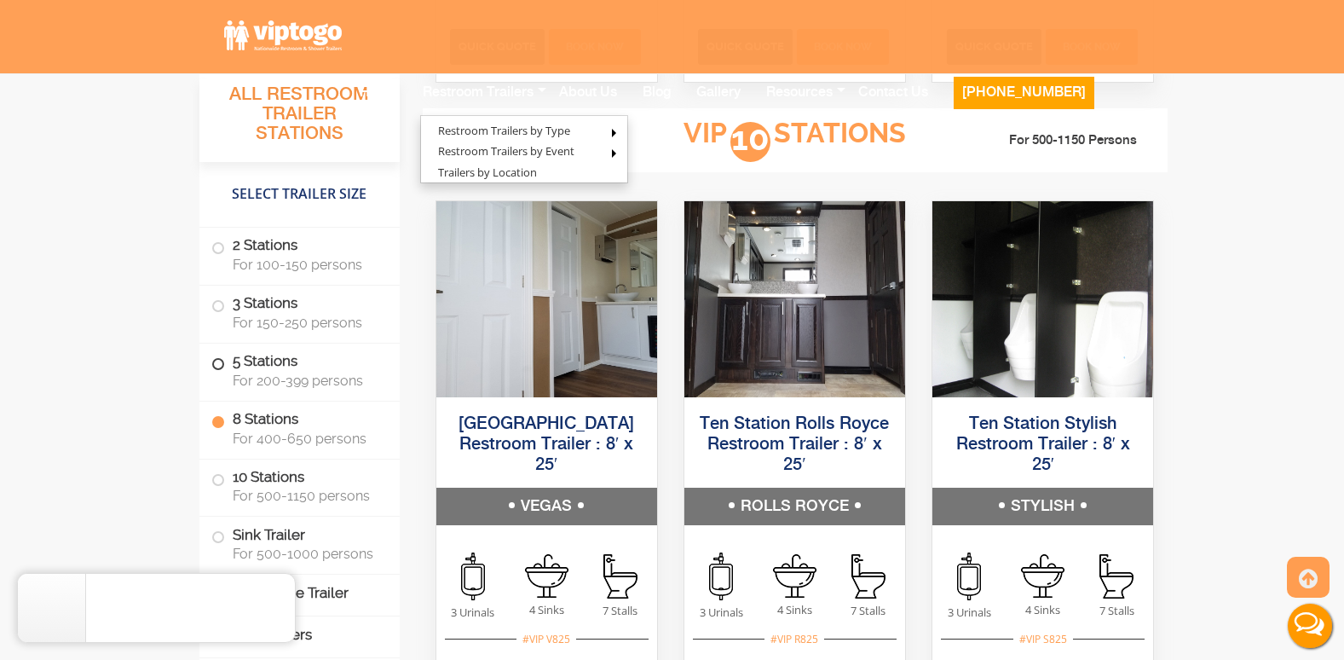
scroll to position [4130, 0]
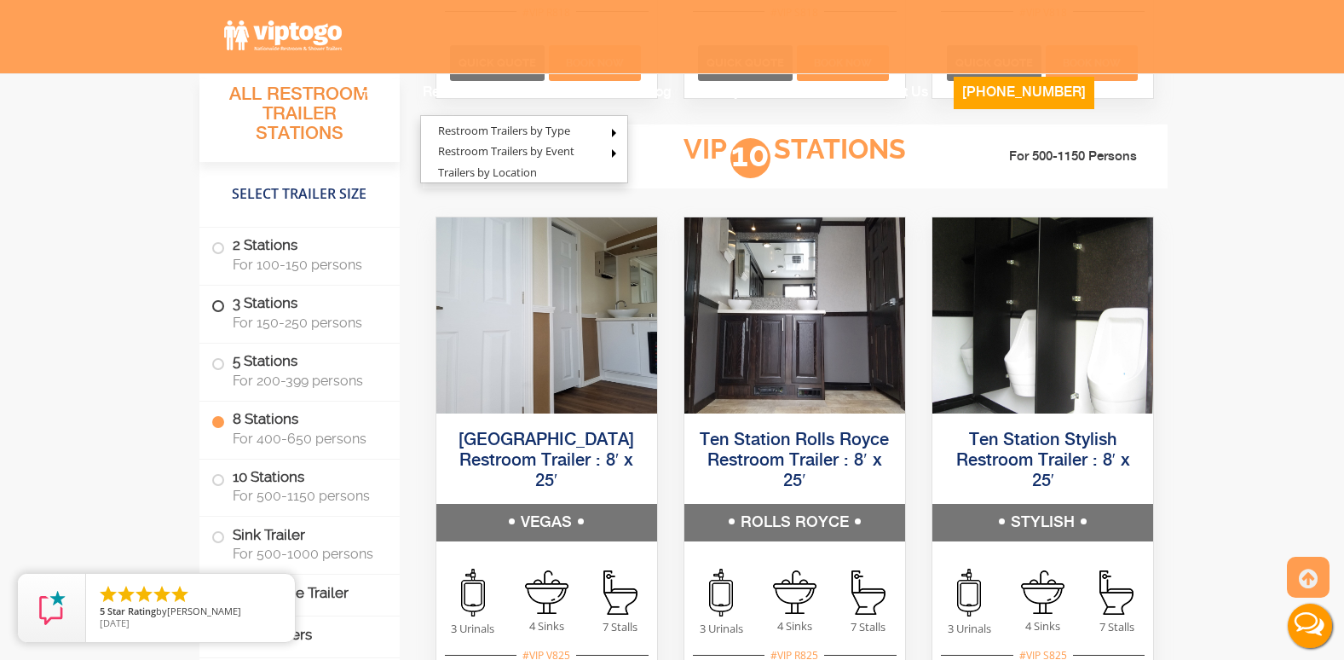
click at [260, 308] on label "3 Stations For 150-250 persons" at bounding box center [299, 312] width 176 height 53
click at [205, 297] on li "3 Stations For 150-250 persons" at bounding box center [300, 315] width 200 height 58
click at [222, 309] on span at bounding box center [218, 306] width 7 height 7
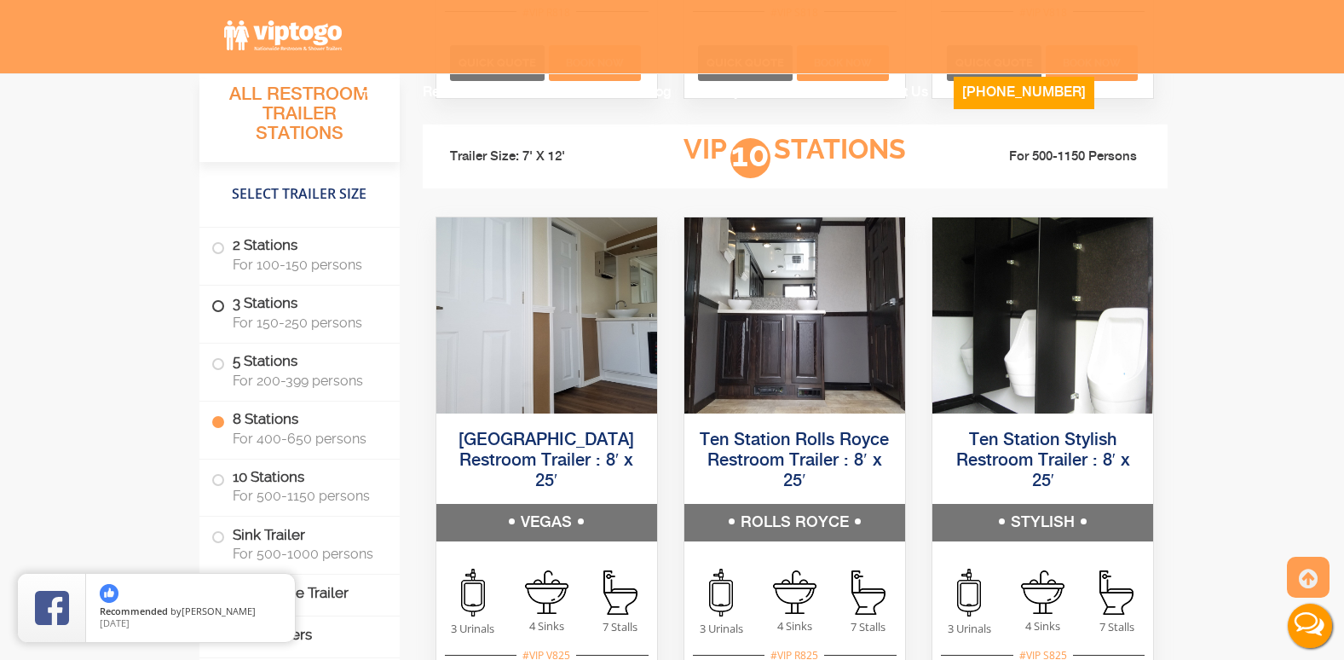
click at [221, 308] on span at bounding box center [218, 306] width 7 height 7
click at [217, 304] on span at bounding box center [218, 306] width 7 height 7
click at [217, 309] on span at bounding box center [218, 306] width 7 height 7
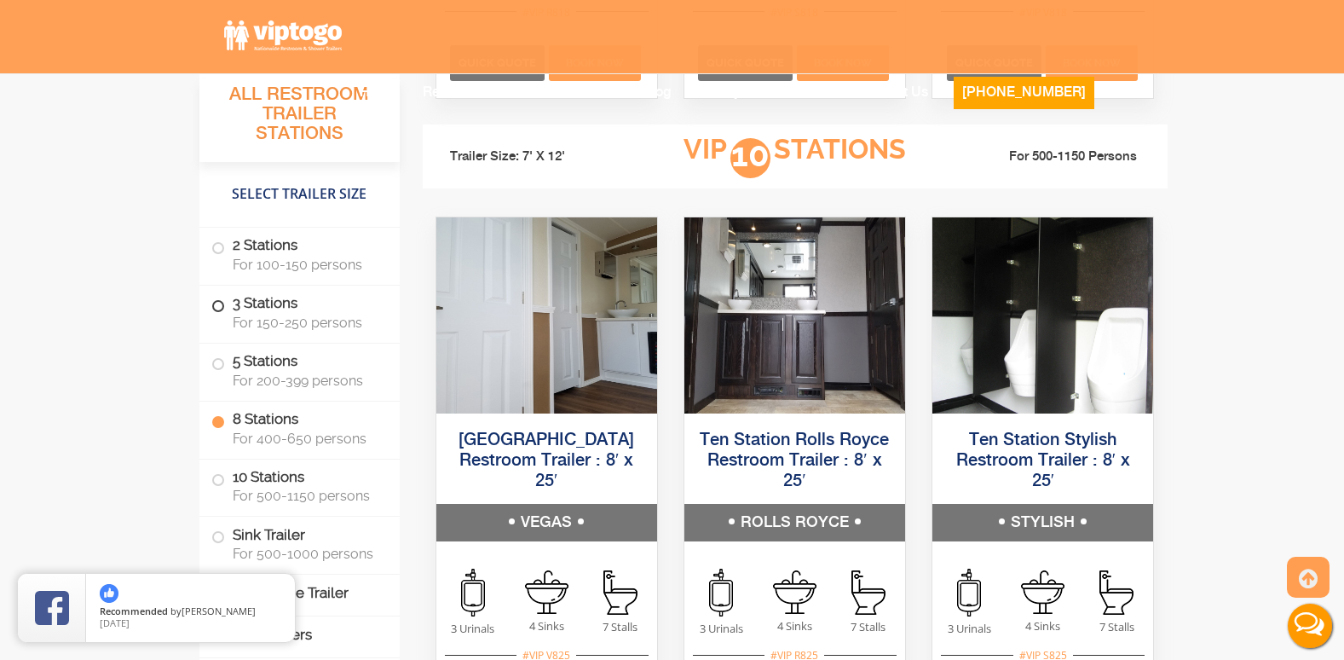
click at [268, 291] on label "3 Stations For 150-250 persons" at bounding box center [299, 312] width 176 height 53
click at [266, 300] on label "3 Stations For 150-250 persons" at bounding box center [299, 312] width 176 height 53
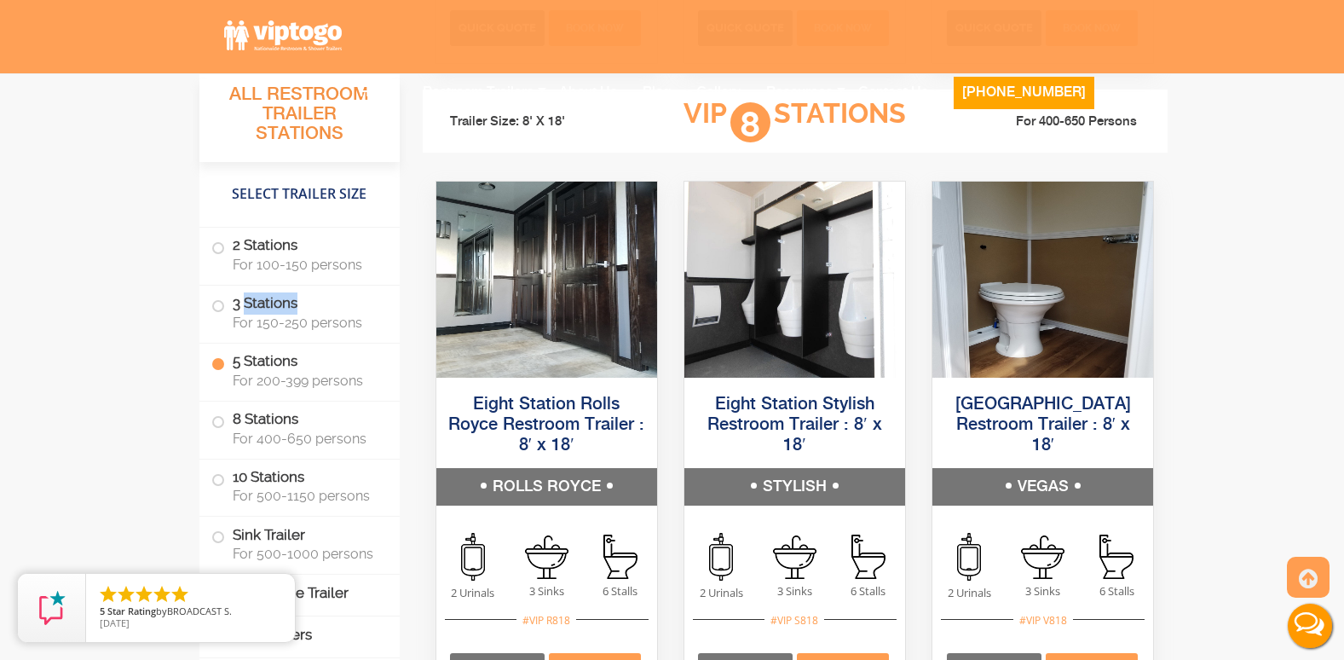
scroll to position [3507, 0]
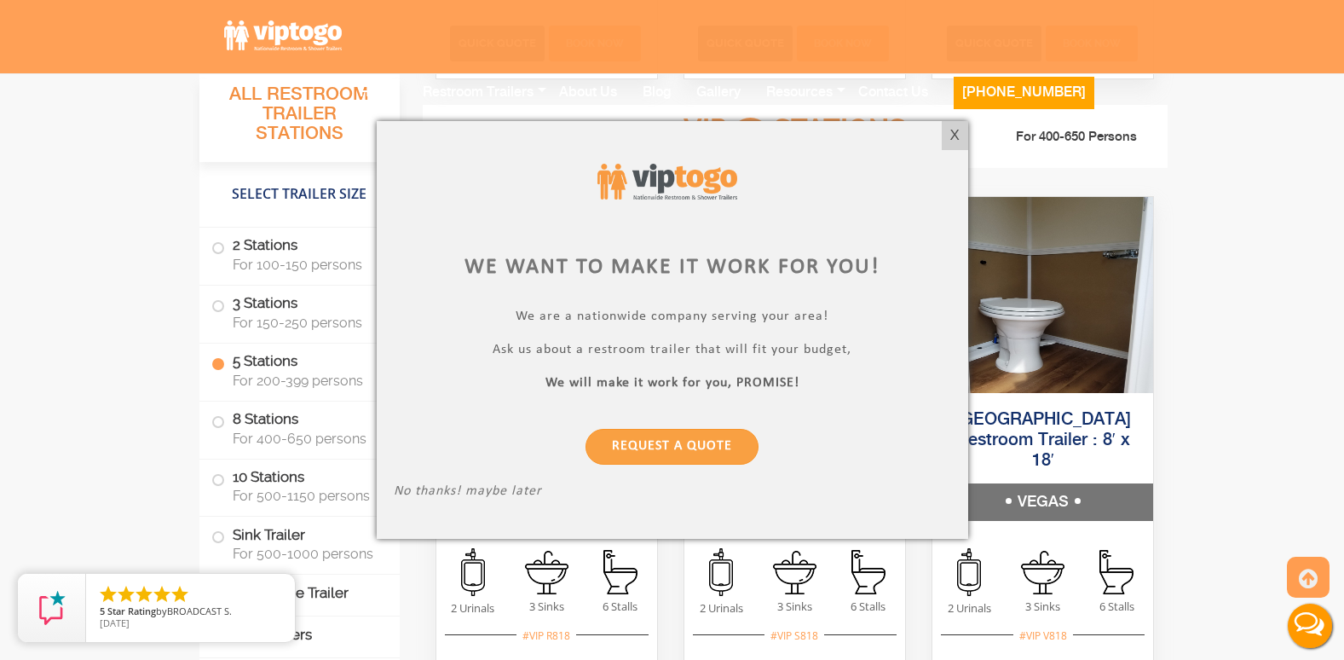
click at [565, 36] on div at bounding box center [672, 330] width 1344 height 660
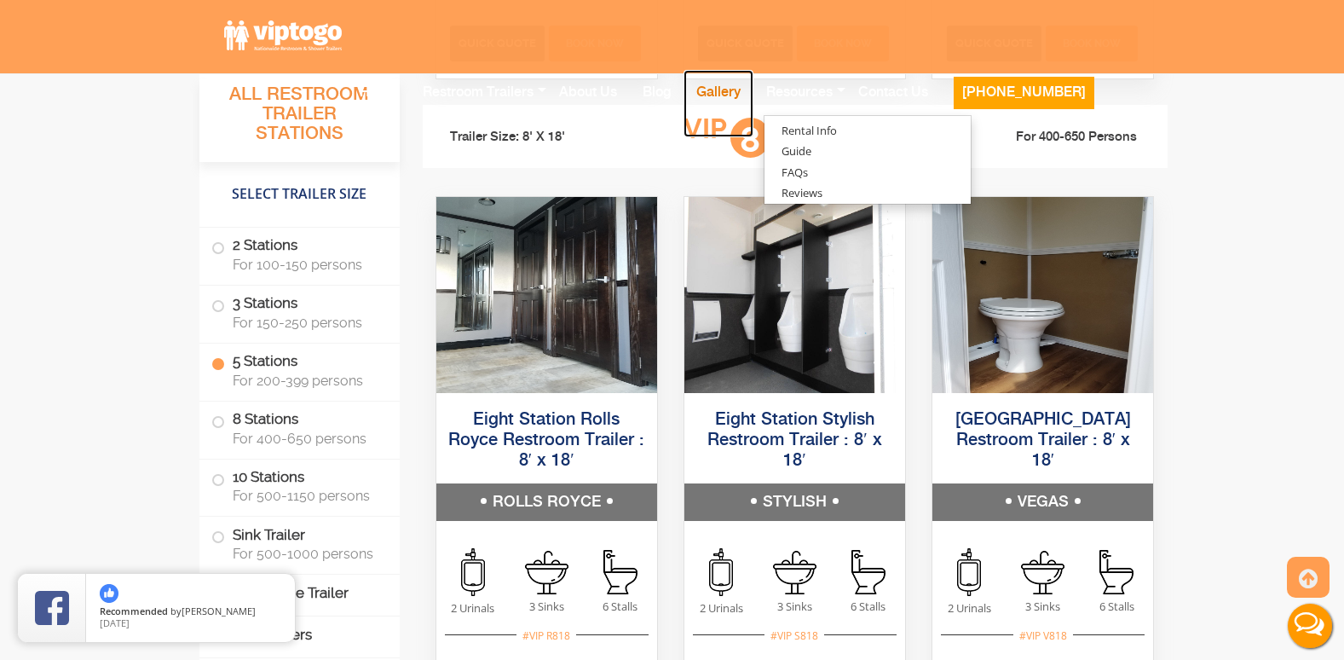
click at [754, 70] on link "Gallery" at bounding box center [719, 103] width 70 height 67
